Goal: Check status: Check status

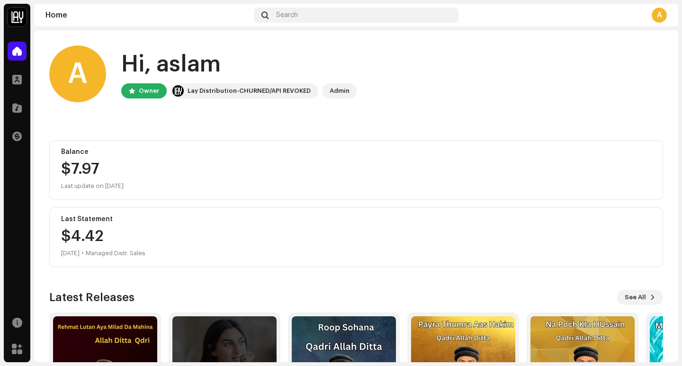
click at [149, 91] on div "Owner" at bounding box center [149, 90] width 20 height 11
drag, startPoint x: 290, startPoint y: 93, endPoint x: 163, endPoint y: 92, distance: 127.0
click at [163, 92] on div "Owner Lay Distribution-CHURNED/API REVOKED Admin" at bounding box center [239, 90] width 236 height 15
click at [155, 124] on div "A Hi, aslam Owner Lay Distribution-CHURNED/API REVOKED Admin Balance $7.97 Last…" at bounding box center [356, 247] width 614 height 434
click at [20, 141] on div at bounding box center [17, 136] width 19 height 19
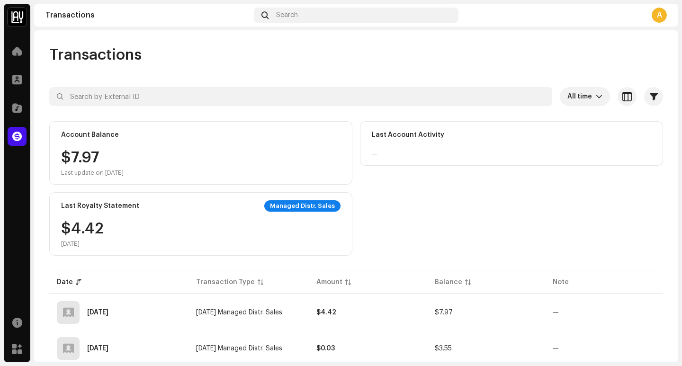
drag, startPoint x: 682, startPoint y: 226, endPoint x: 682, endPoint y: 236, distance: 10.0
click at [682, 236] on div "Alnoor Studio Home Profile Catalog Transactions Resources Marketplace Alnoor St…" at bounding box center [341, 183] width 682 height 366
click at [469, 215] on div "Account Balance $7.97 Last update on [DATE] Last Account Activity — Last Royalt…" at bounding box center [356, 188] width 614 height 135
click at [291, 201] on div "Managed Distr. Sales" at bounding box center [302, 205] width 76 height 11
click at [682, 31] on div "Alnoor Studio Home Profile Catalog Transactions Resources Marketplace Alnoor St…" at bounding box center [341, 183] width 682 height 366
